Goal: Transaction & Acquisition: Download file/media

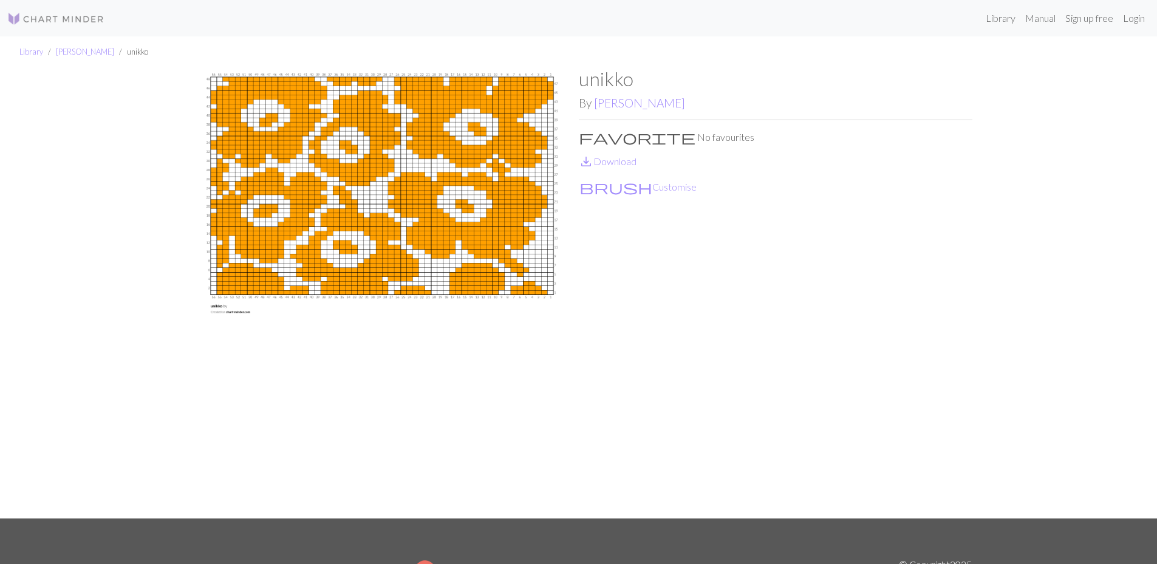
click at [347, 217] on img at bounding box center [382, 292] width 394 height 451
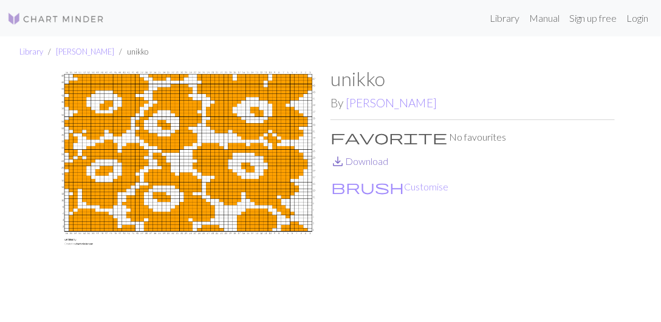
click at [355, 162] on link "save_alt Download" at bounding box center [359, 161] width 58 height 12
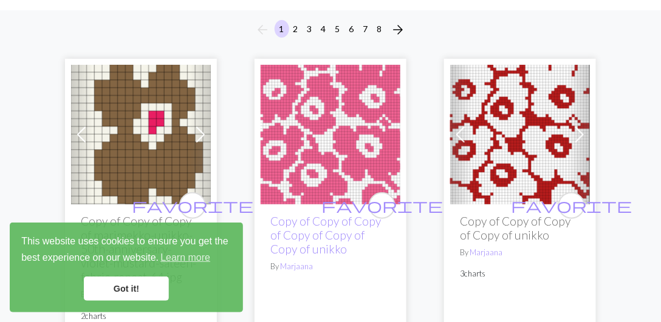
scroll to position [104, 0]
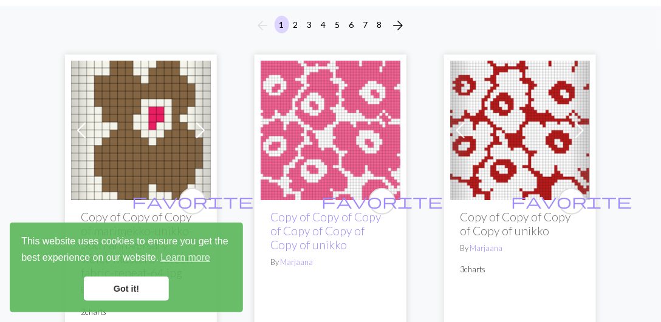
click at [126, 287] on link "Got it!" at bounding box center [126, 289] width 85 height 24
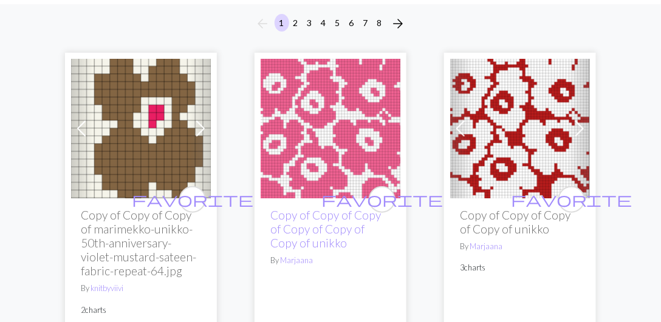
scroll to position [138, 0]
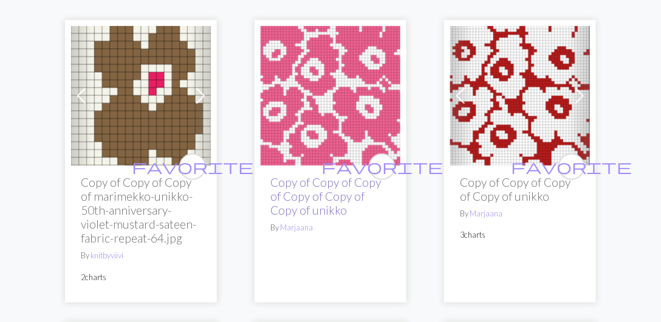
click at [335, 192] on link "Copy of Copy of Copy of Copy of Copy of Copy of unikko" at bounding box center [325, 197] width 111 height 42
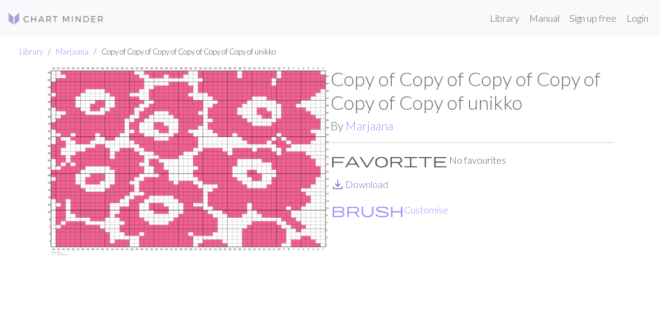
click at [369, 184] on link "save_alt Download" at bounding box center [359, 185] width 58 height 12
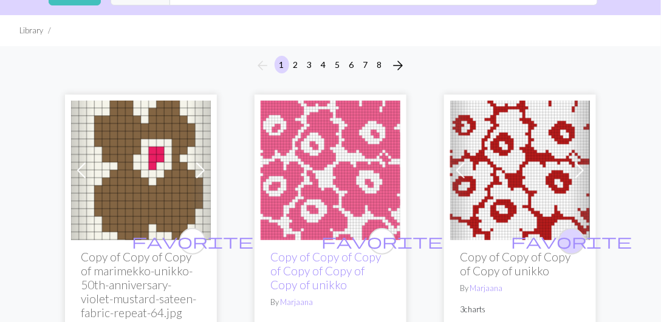
scroll to position [69, 0]
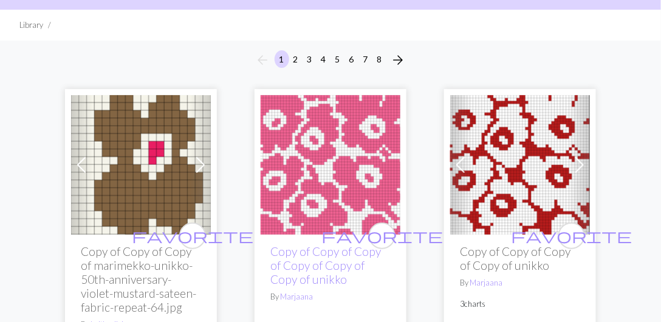
click at [500, 207] on img at bounding box center [520, 165] width 140 height 140
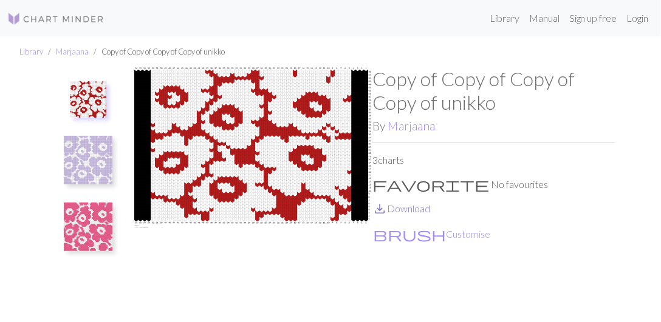
click at [411, 211] on link "save_alt Download" at bounding box center [401, 209] width 58 height 12
click at [99, 159] on img at bounding box center [88, 160] width 49 height 49
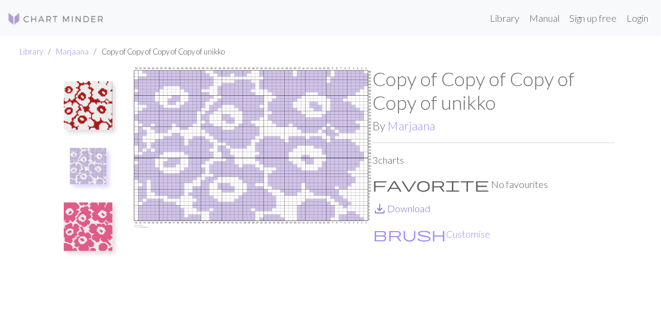
click at [396, 208] on link "save_alt Download" at bounding box center [401, 209] width 58 height 12
click at [97, 227] on img at bounding box center [88, 227] width 49 height 49
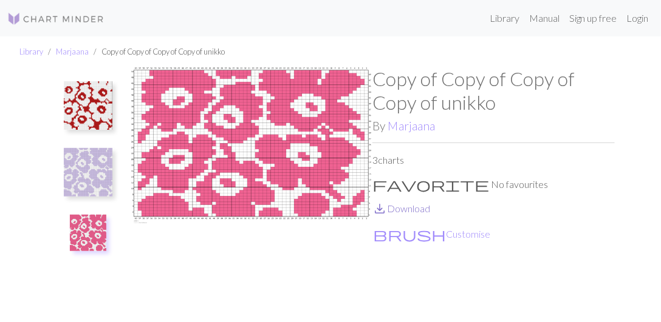
click at [408, 208] on link "save_alt Download" at bounding box center [401, 209] width 58 height 12
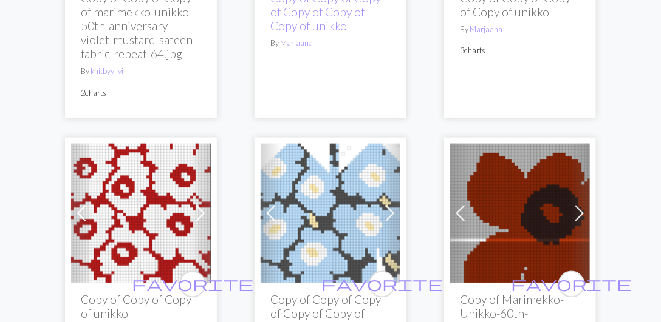
scroll to position [416, 0]
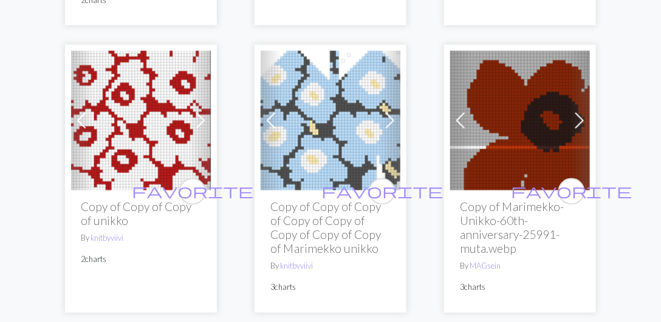
click at [116, 212] on h2 "Copy of Copy of Copy of unikko" at bounding box center [141, 214] width 120 height 28
click at [128, 145] on img at bounding box center [141, 121] width 140 height 140
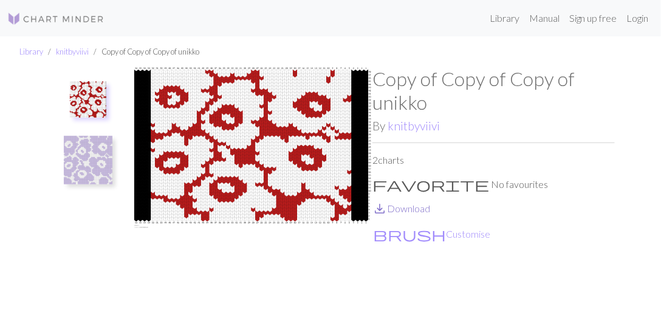
click at [407, 207] on link "save_alt Download" at bounding box center [401, 209] width 58 height 12
click at [84, 171] on img at bounding box center [88, 160] width 49 height 49
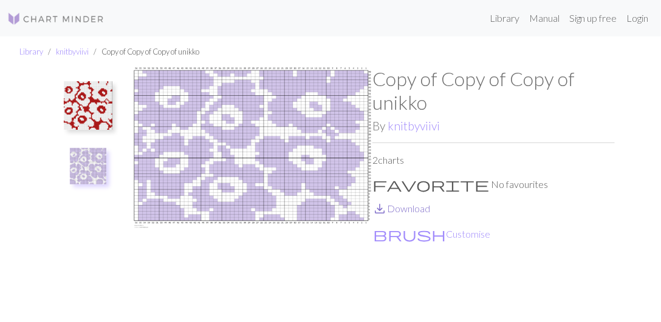
click at [398, 209] on link "save_alt Download" at bounding box center [401, 209] width 58 height 12
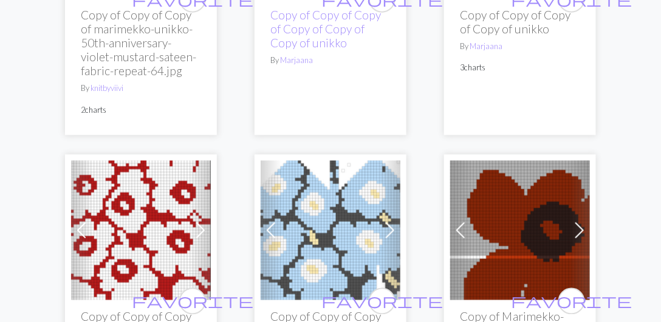
scroll to position [381, 0]
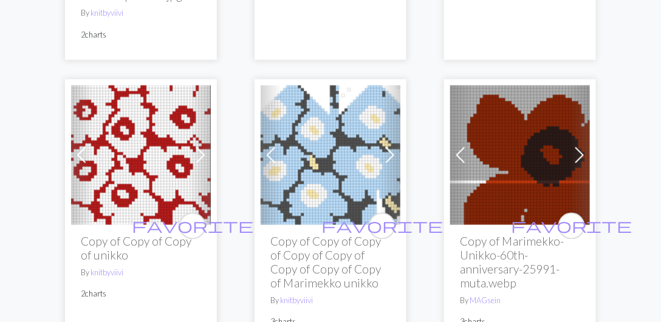
click at [325, 173] on img at bounding box center [331, 156] width 140 height 140
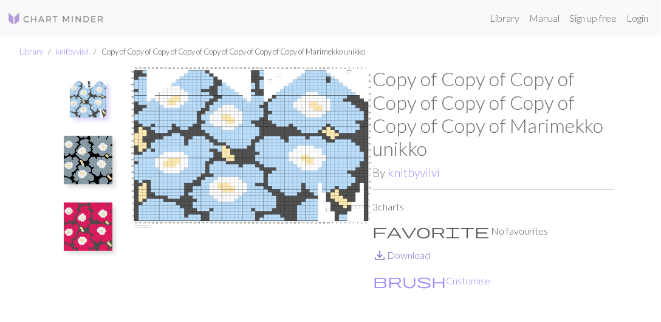
click at [418, 256] on link "save_alt Download" at bounding box center [401, 256] width 58 height 12
click at [92, 166] on img at bounding box center [88, 160] width 49 height 49
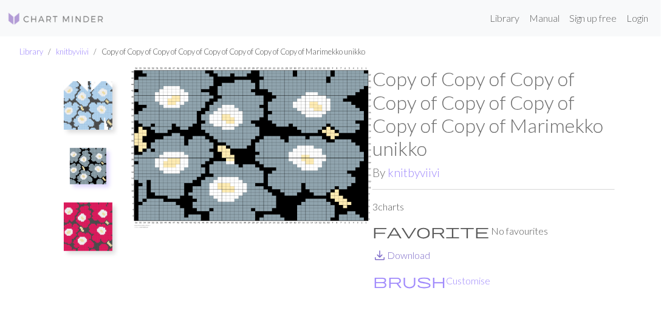
click at [399, 256] on link "save_alt Download" at bounding box center [401, 256] width 58 height 12
click at [86, 235] on img at bounding box center [88, 227] width 49 height 49
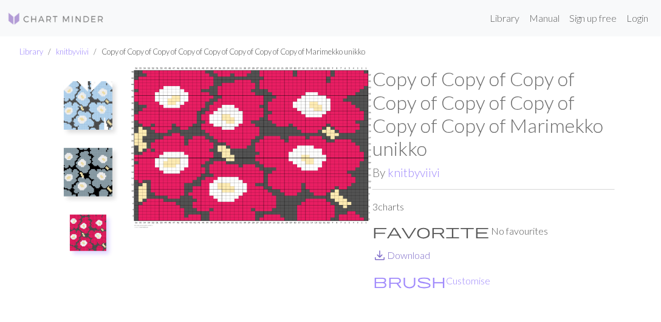
click at [414, 254] on link "save_alt Download" at bounding box center [401, 256] width 58 height 12
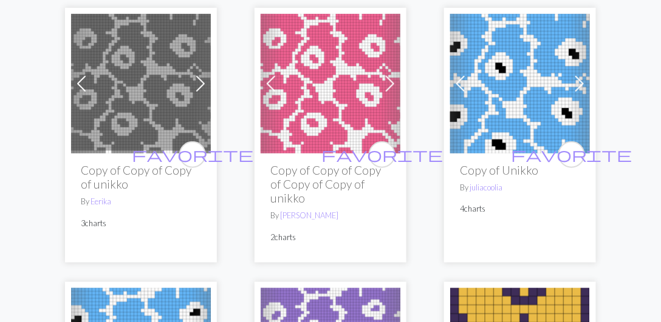
scroll to position [1318, 0]
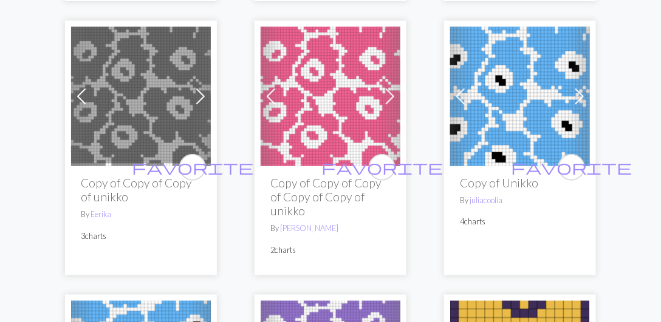
click at [584, 90] on span at bounding box center [579, 96] width 19 height 19
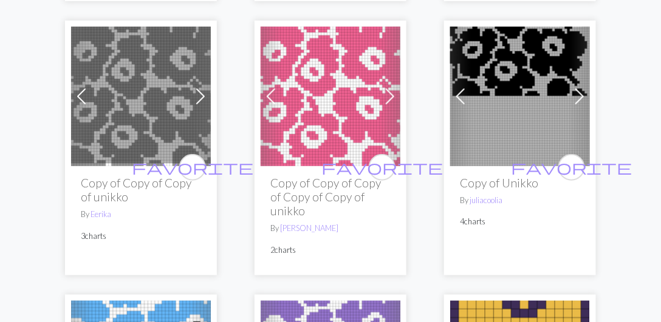
click at [581, 93] on span at bounding box center [579, 96] width 19 height 19
click at [580, 94] on span at bounding box center [579, 96] width 19 height 19
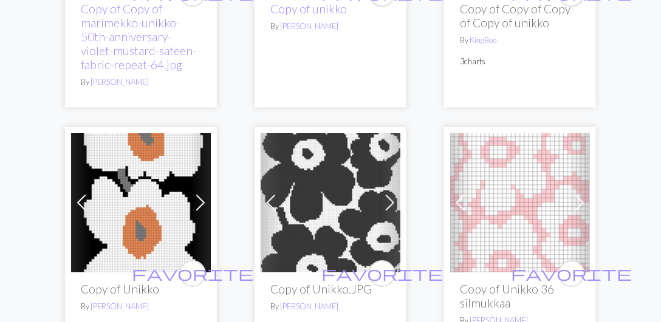
scroll to position [2082, 0]
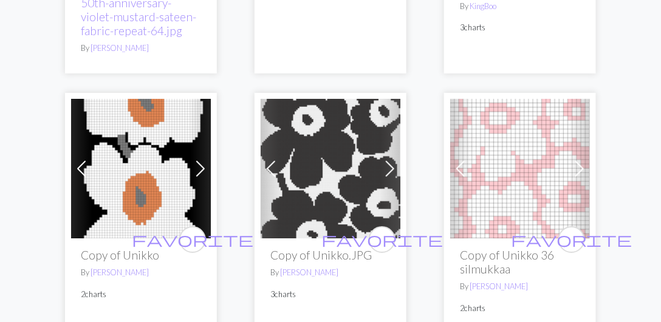
click at [343, 258] on h2 "Copy of Unikko.JPG" at bounding box center [330, 255] width 120 height 14
click at [366, 206] on img at bounding box center [331, 169] width 140 height 140
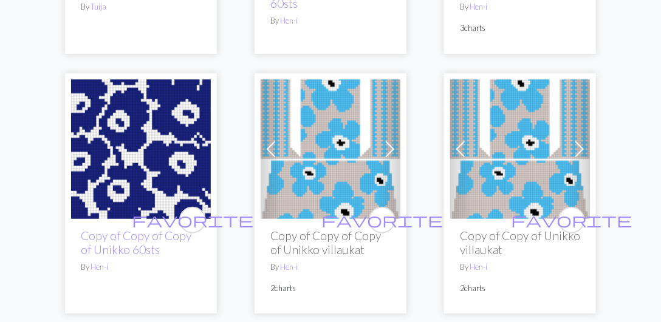
scroll to position [3609, 0]
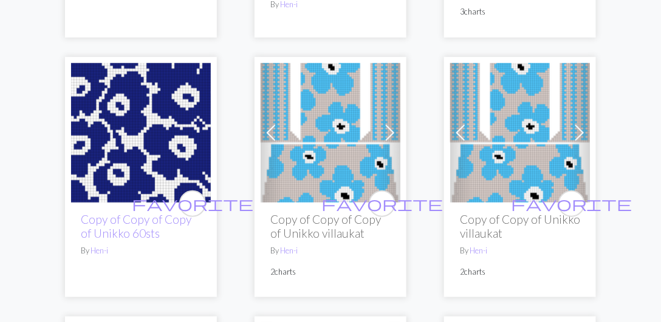
click at [313, 175] on img at bounding box center [331, 133] width 140 height 140
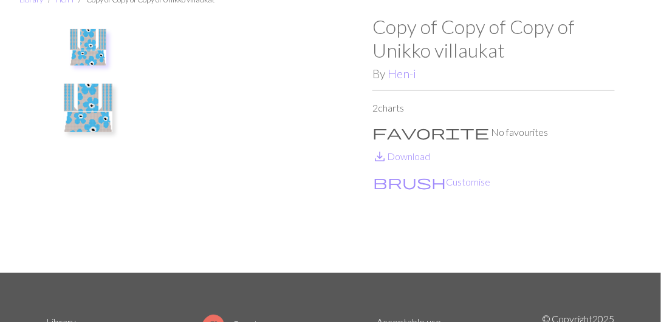
scroll to position [69, 0]
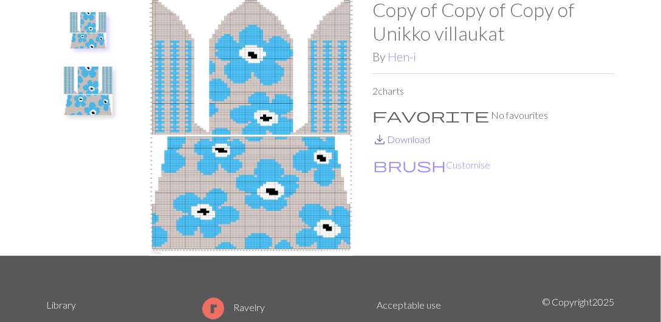
click at [409, 139] on link "save_alt Download" at bounding box center [401, 140] width 58 height 12
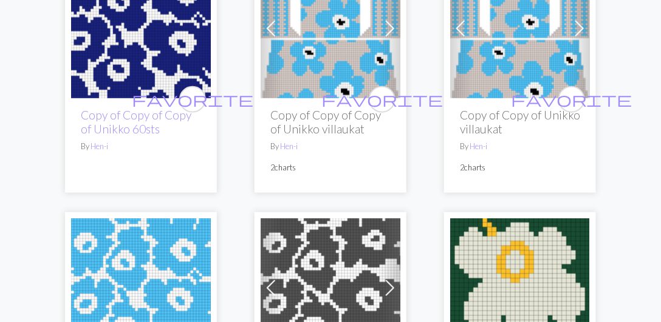
scroll to position [3678, 0]
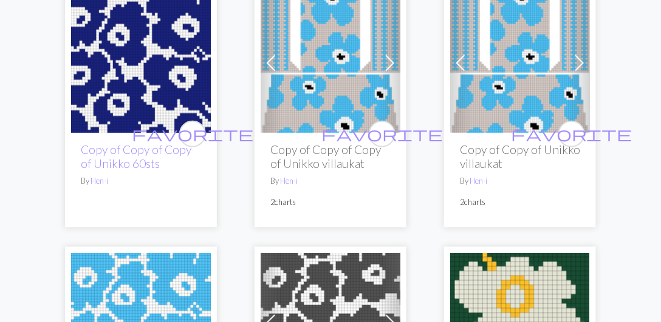
click at [497, 97] on img at bounding box center [520, 63] width 140 height 140
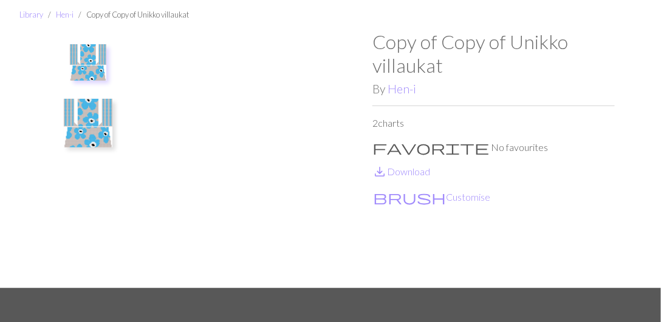
scroll to position [35, 0]
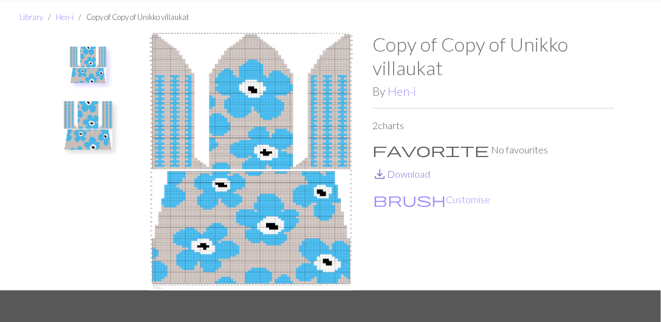
click at [409, 179] on link "save_alt Download" at bounding box center [401, 174] width 58 height 12
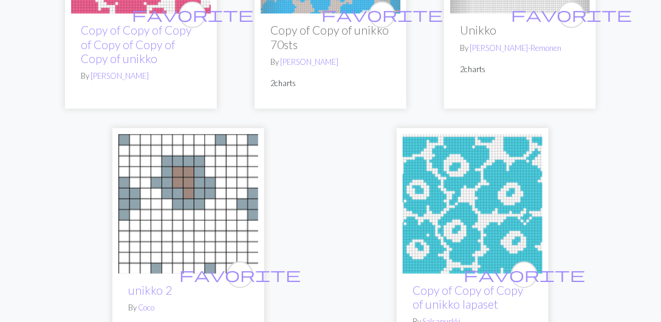
scroll to position [4442, 0]
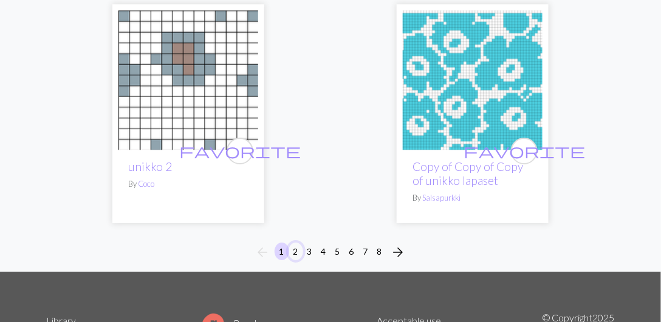
click at [297, 253] on button "2" at bounding box center [295, 252] width 15 height 18
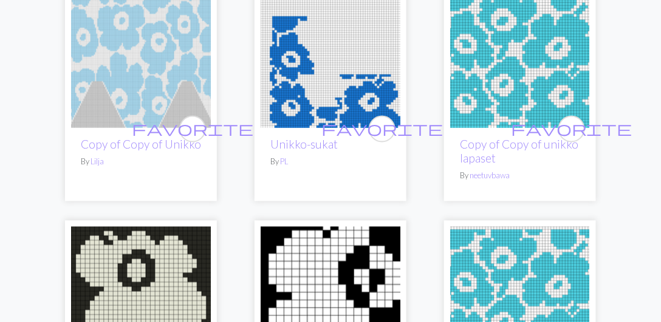
scroll to position [416, 0]
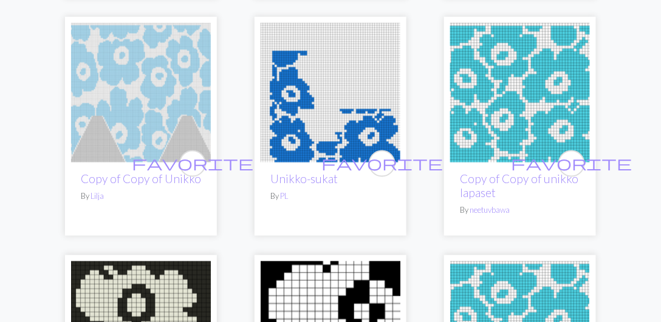
click at [527, 134] on img at bounding box center [520, 93] width 140 height 140
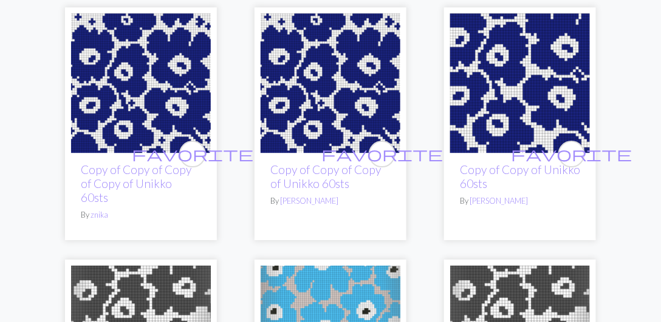
scroll to position [868, 0]
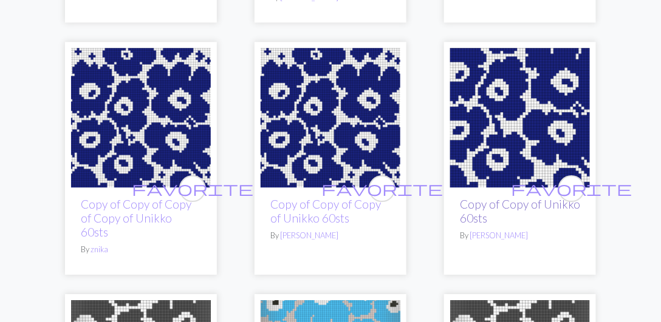
click at [475, 207] on link "Copy of Copy of Unikko 60sts" at bounding box center [520, 211] width 120 height 28
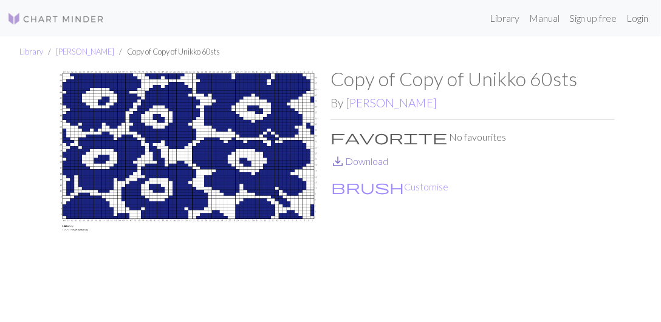
click at [356, 163] on link "save_alt Download" at bounding box center [359, 161] width 58 height 12
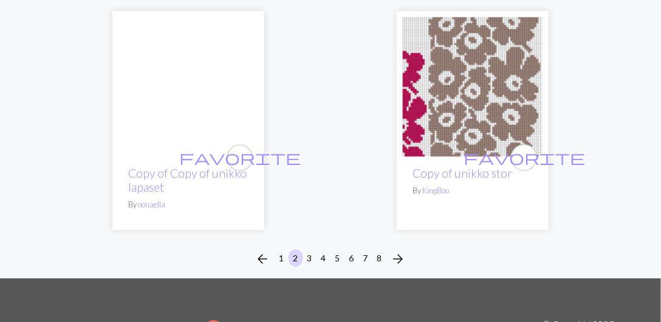
scroll to position [4373, 0]
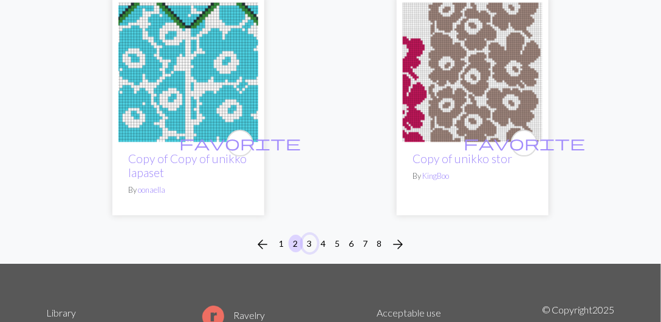
click at [309, 235] on button "3" at bounding box center [309, 244] width 15 height 18
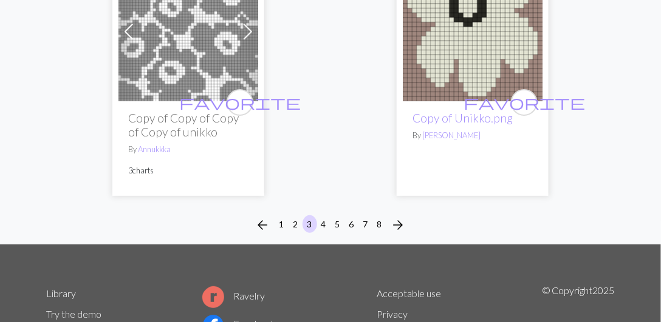
scroll to position [4649, 0]
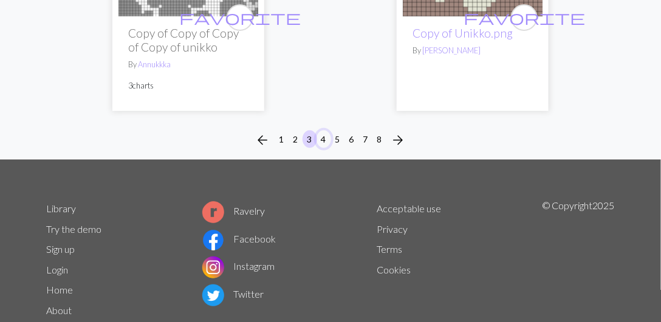
click at [324, 131] on button "4" at bounding box center [323, 140] width 15 height 18
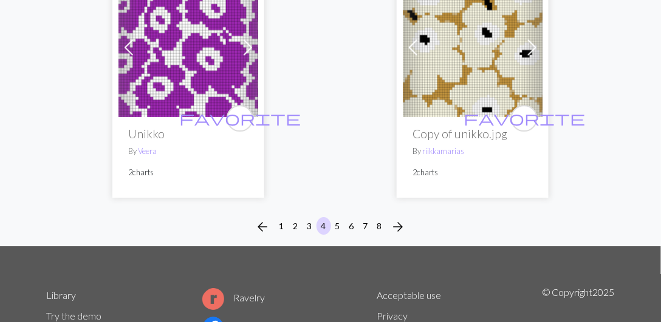
scroll to position [4373, 0]
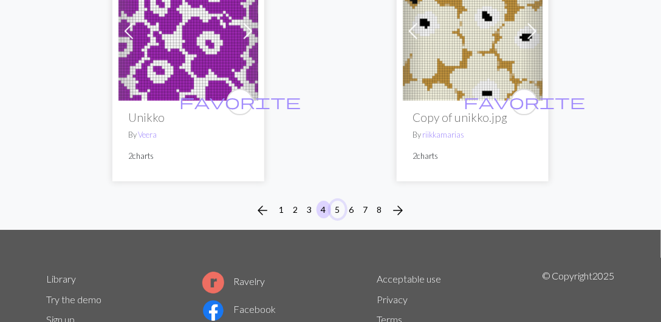
click at [338, 209] on button "5" at bounding box center [337, 210] width 15 height 18
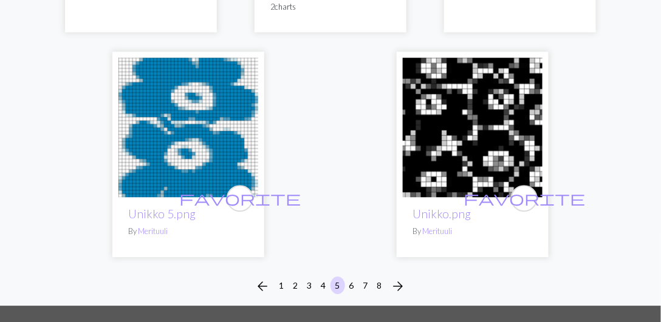
scroll to position [4337, 0]
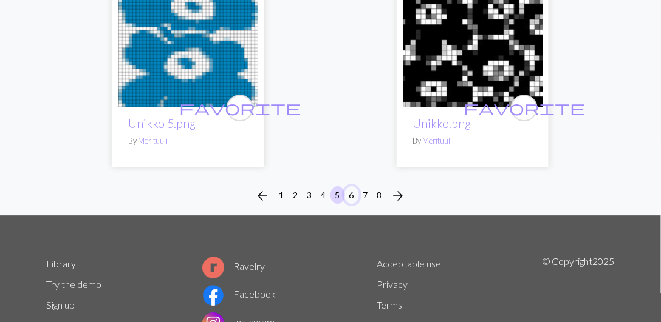
click at [355, 195] on button "6" at bounding box center [351, 195] width 15 height 18
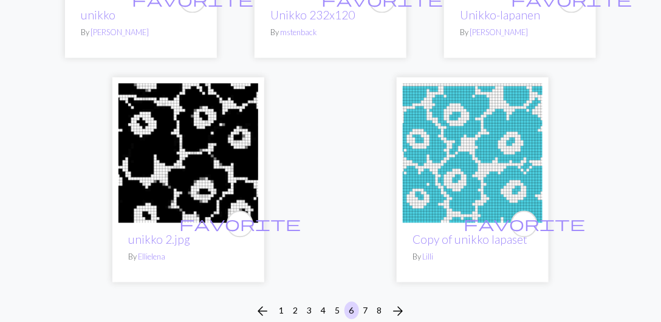
scroll to position [4164, 0]
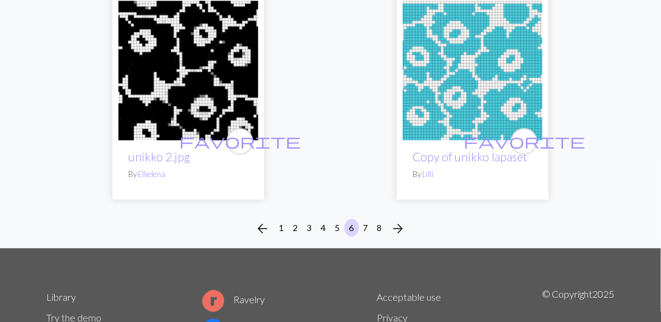
click at [466, 121] on img at bounding box center [473, 71] width 140 height 140
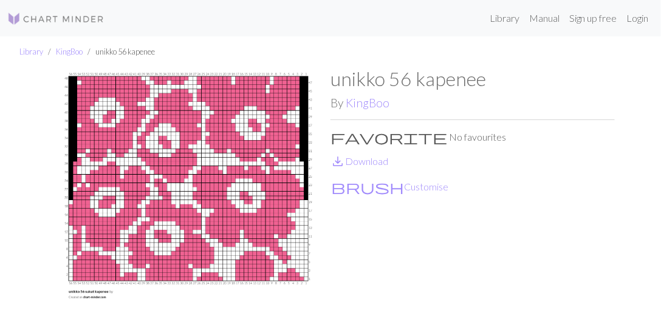
drag, startPoint x: 416, startPoint y: 30, endPoint x: 356, endPoint y: 32, distance: 60.2
click at [416, 30] on div "Library Manual Sign up free Login" at bounding box center [383, 18] width 539 height 24
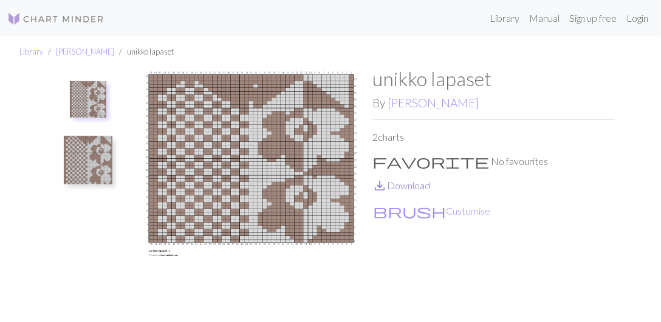
click at [411, 186] on link "save_alt Download" at bounding box center [401, 186] width 58 height 12
click at [434, 19] on div "Library Manual Sign up free Login" at bounding box center [383, 18] width 539 height 24
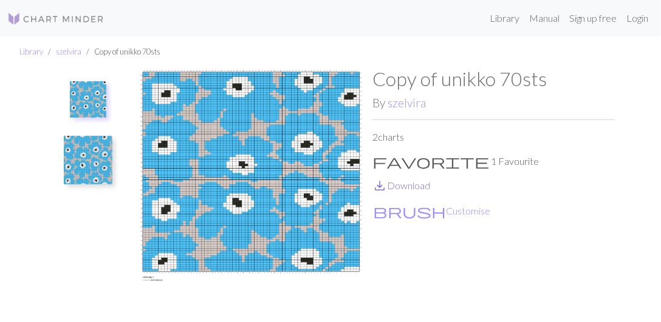
click at [413, 187] on link "save_alt Download" at bounding box center [401, 186] width 58 height 12
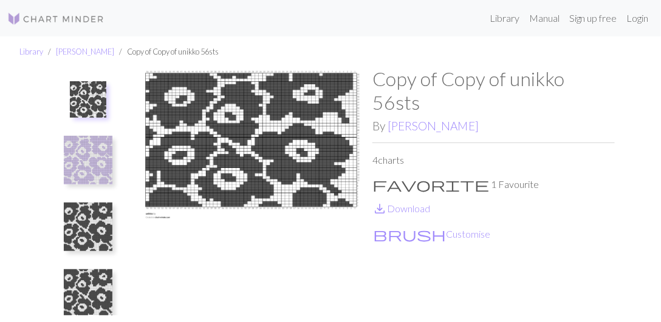
click at [94, 226] on img at bounding box center [88, 227] width 49 height 49
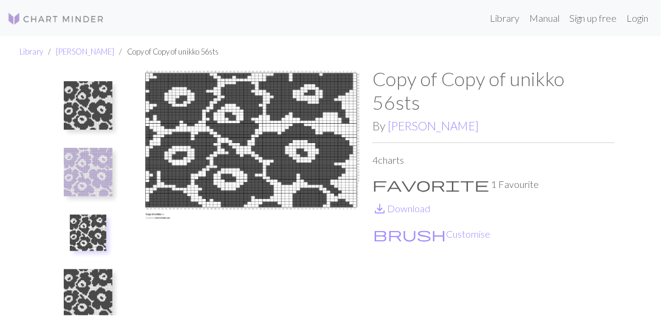
click at [94, 176] on img at bounding box center [88, 172] width 49 height 49
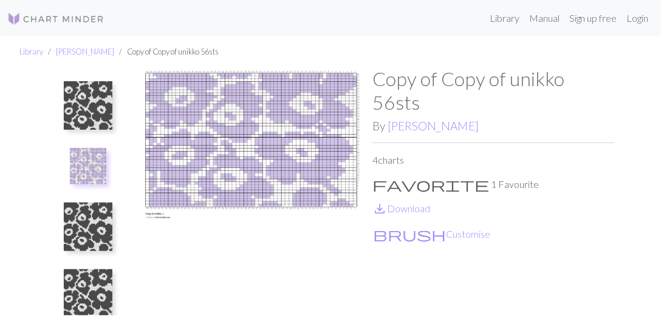
click at [95, 293] on img at bounding box center [88, 294] width 49 height 49
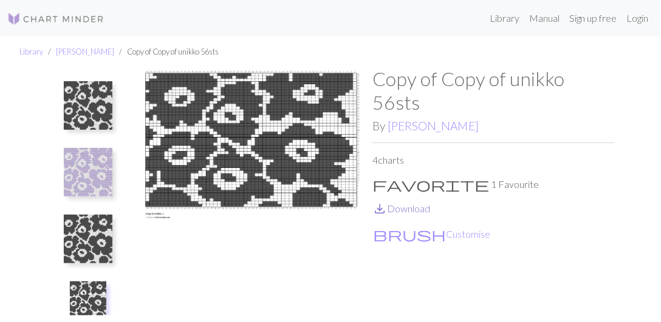
click at [419, 211] on link "save_alt Download" at bounding box center [401, 209] width 58 height 12
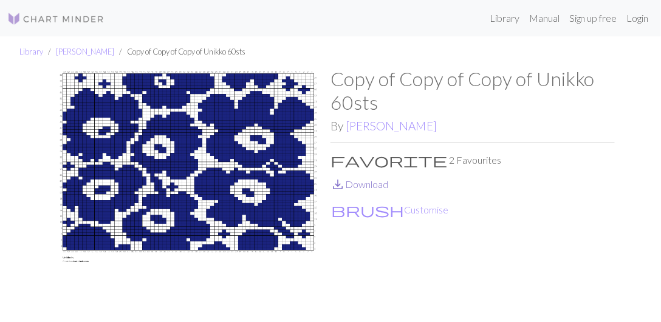
click at [373, 185] on link "save_alt Download" at bounding box center [359, 185] width 58 height 12
click at [362, 183] on link "save_alt Download" at bounding box center [359, 185] width 58 height 12
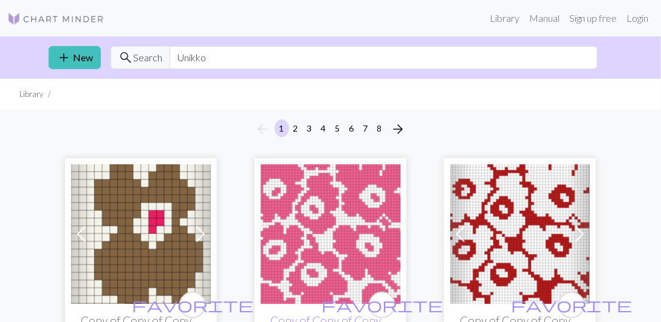
drag, startPoint x: 588, startPoint y: 1, endPoint x: 356, endPoint y: 10, distance: 231.6
click at [372, 11] on div "Library Manual Sign up free Login" at bounding box center [383, 18] width 539 height 24
